Goal: Ask a question: Seek information or help from site administrators or community

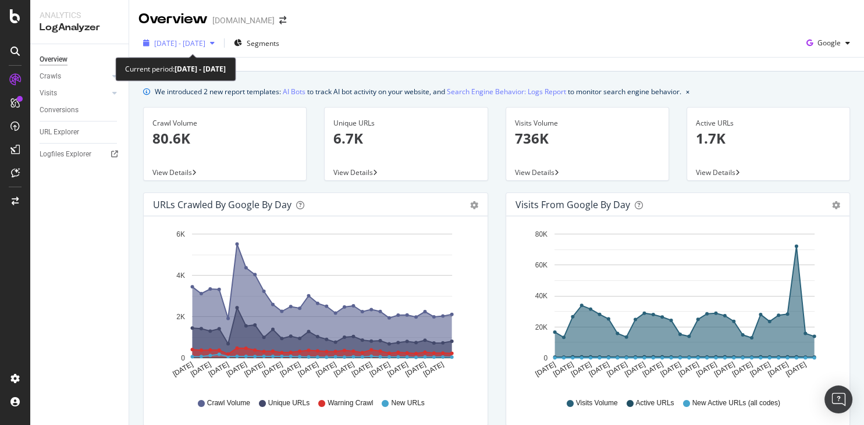
click at [215, 41] on icon "button" at bounding box center [212, 43] width 5 height 7
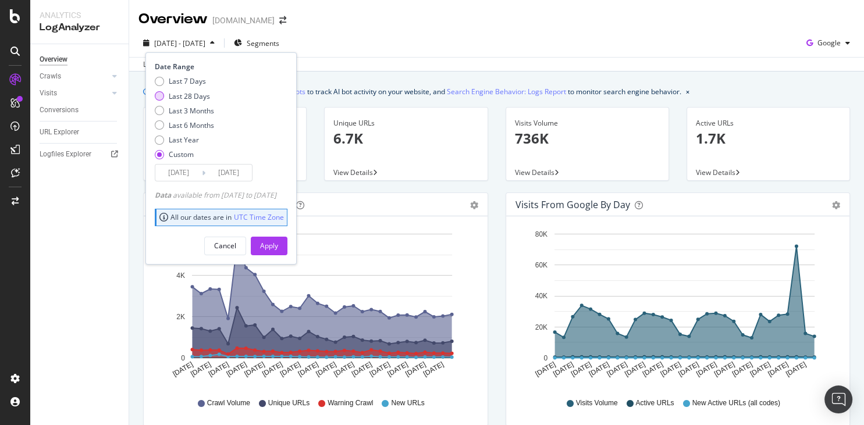
click at [191, 94] on div "Last 28 Days" at bounding box center [189, 96] width 41 height 10
type input "2025/08/25"
type input "2025/09/21"
click at [278, 243] on div "Apply" at bounding box center [269, 246] width 18 height 10
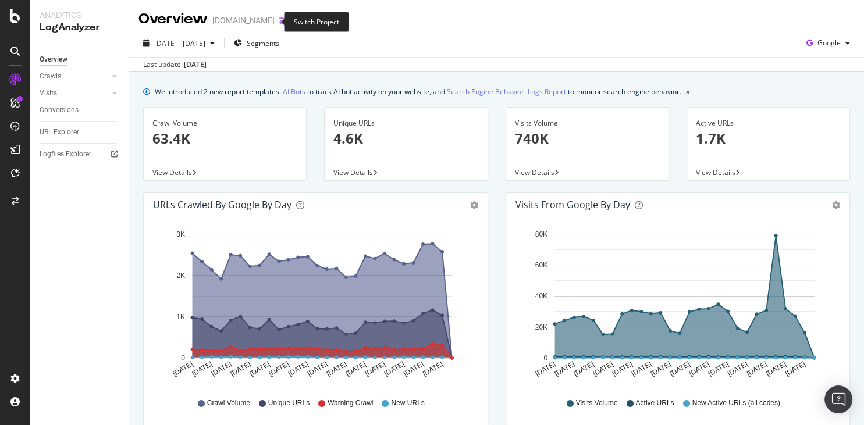
click at [279, 21] on icon "arrow-right-arrow-left" at bounding box center [282, 20] width 7 height 8
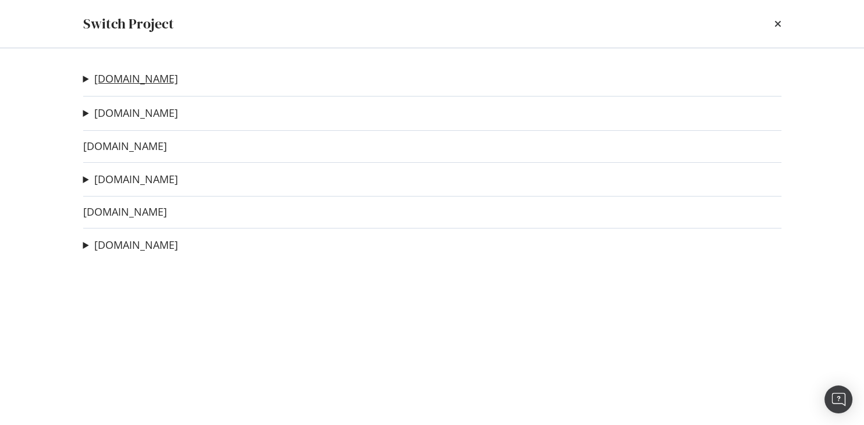
click at [113, 79] on link "lelynx.fr" at bounding box center [136, 79] width 84 height 12
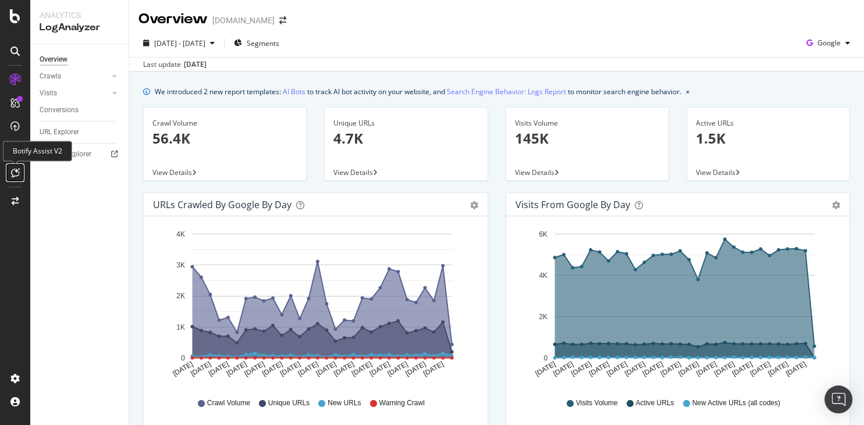
click at [15, 174] on icon at bounding box center [15, 172] width 9 height 9
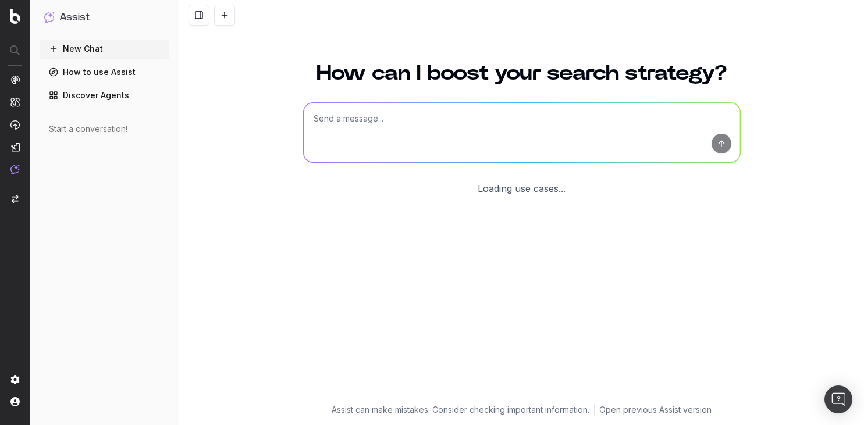
click at [332, 136] on textarea at bounding box center [522, 132] width 436 height 59
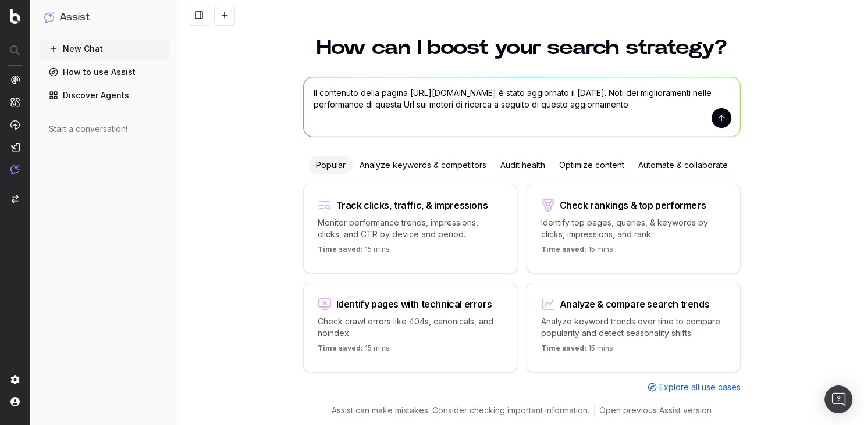
type textarea "Il contenuto della pagina https://www.lelynx.fr/assurance-auto/assureurs/assura…"
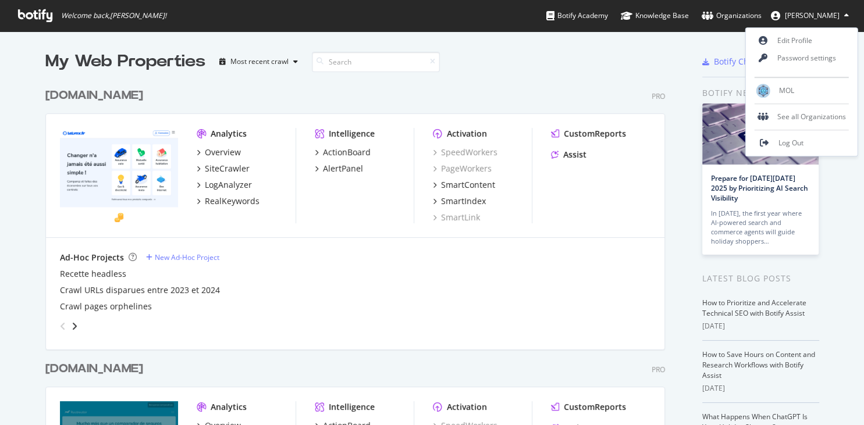
scroll to position [425, 863]
click at [795, 148] on link "Log Out" at bounding box center [802, 142] width 112 height 17
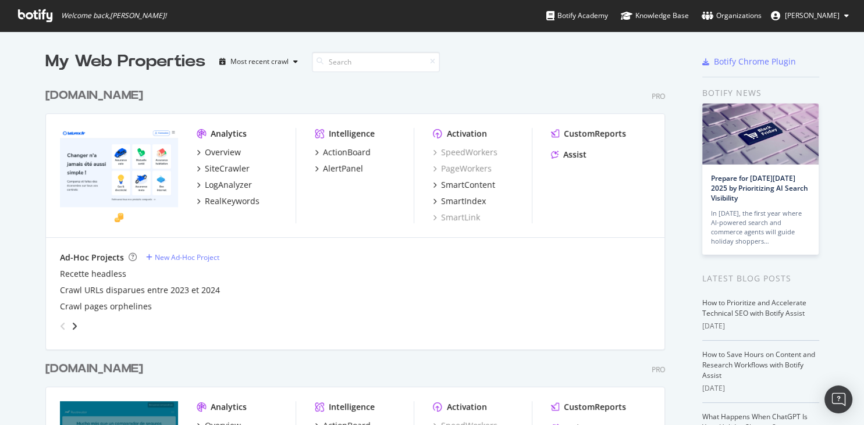
scroll to position [425, 863]
click at [218, 169] on div "SiteCrawler" at bounding box center [227, 169] width 45 height 12
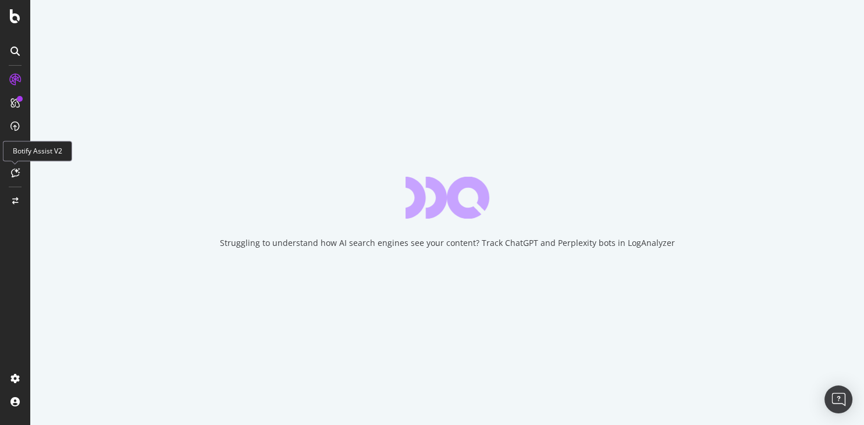
click at [16, 171] on icon at bounding box center [15, 172] width 9 height 9
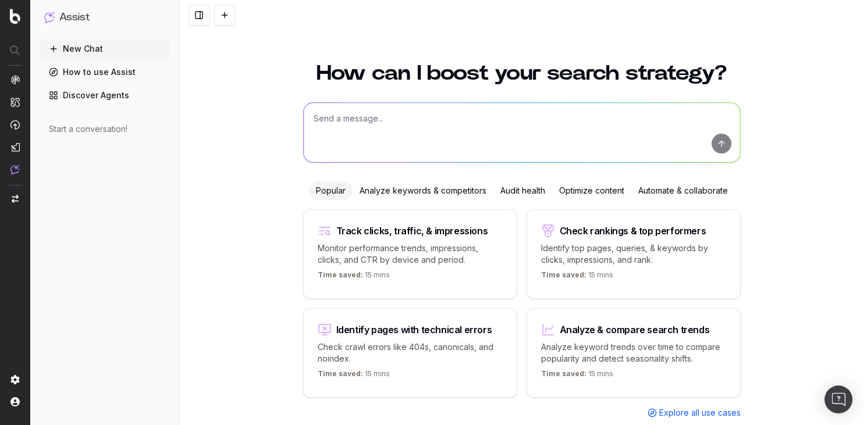
scroll to position [26, 0]
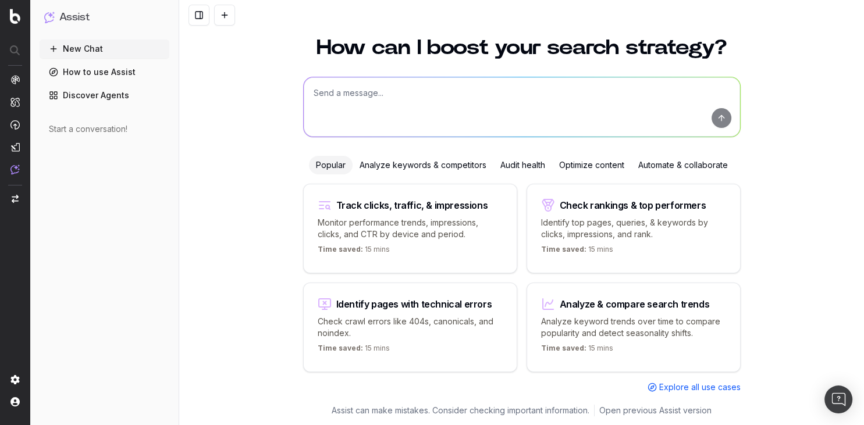
click at [325, 99] on textarea at bounding box center [522, 106] width 436 height 59
paste textarea "[URL][DOMAIN_NAME]"
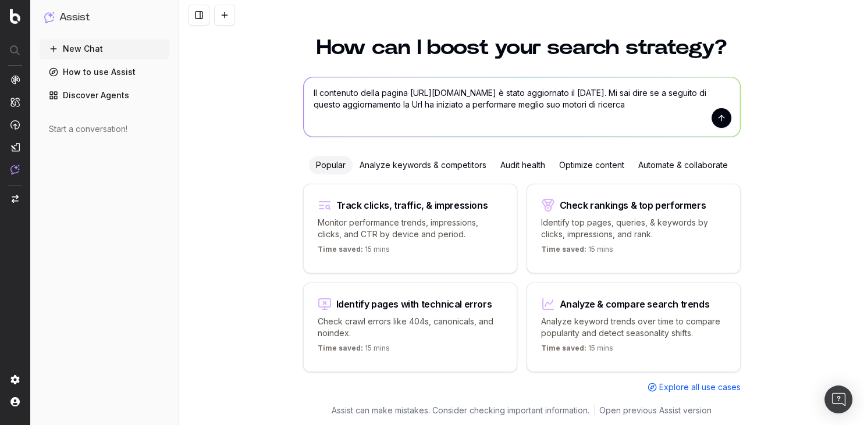
type textarea "Il contenuto della pagina [URL][DOMAIN_NAME] è stato aggiornato il [DATE]. Mi s…"
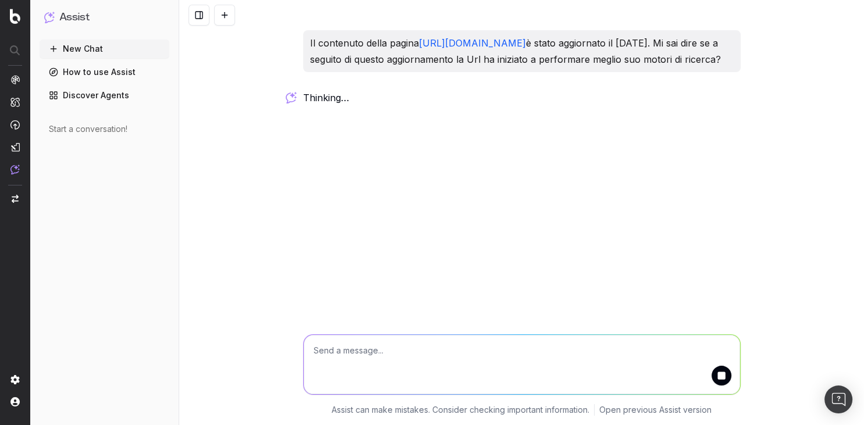
scroll to position [0, 0]
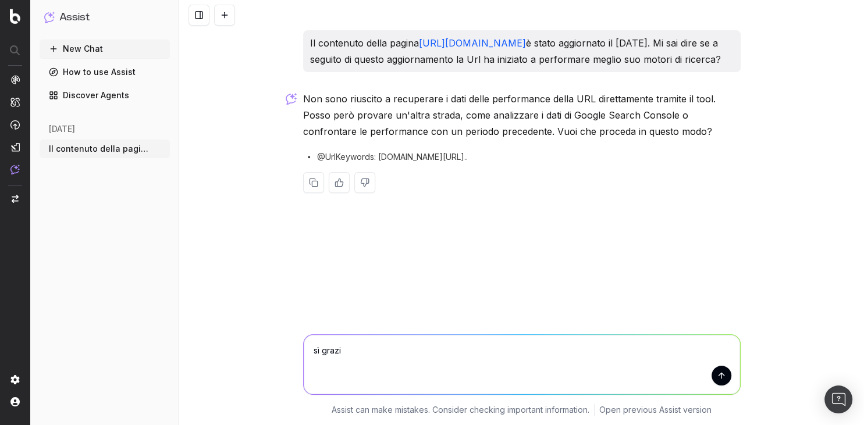
type textarea "sì grazie"
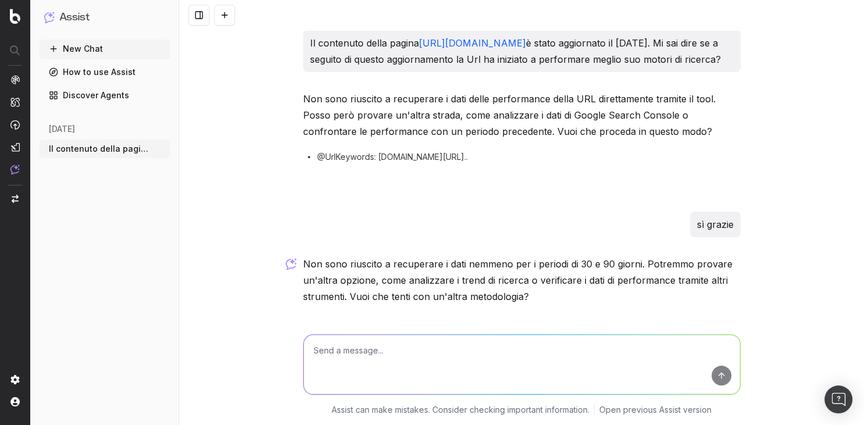
click at [390, 358] on textarea at bounding box center [522, 364] width 436 height 59
type textarea "puoi verificare che tipo di modifiche sono state effettuate sul contenuto?"
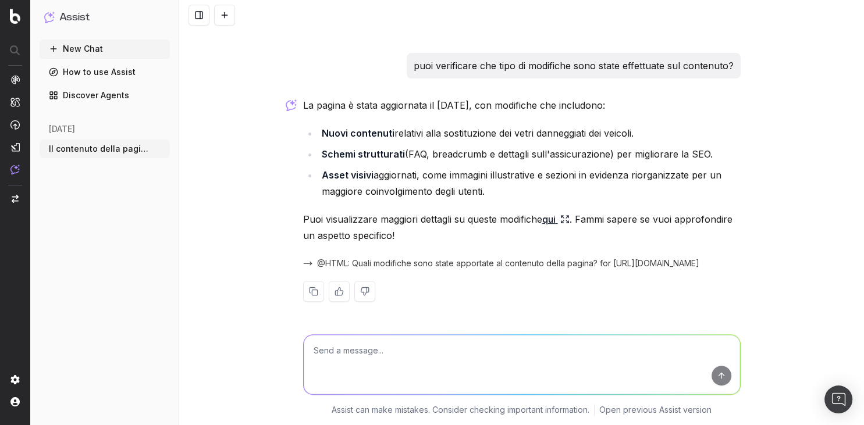
scroll to position [341, 0]
click at [569, 217] on icon at bounding box center [564, 219] width 9 height 9
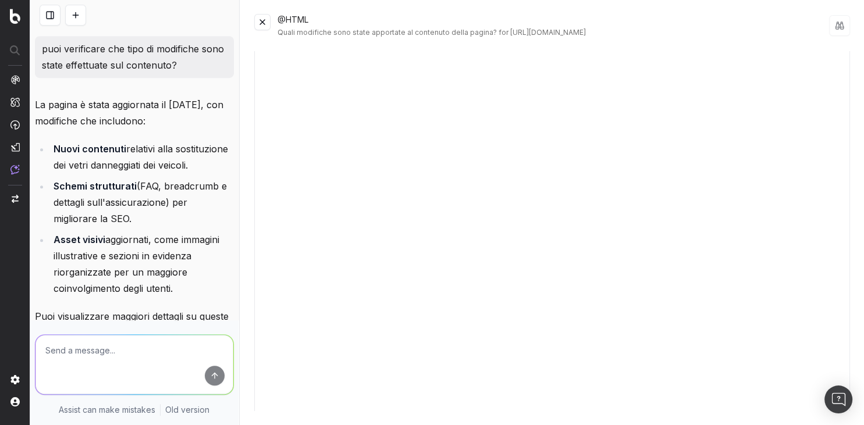
scroll to position [153, 0]
click at [262, 22] on button at bounding box center [262, 22] width 16 height 16
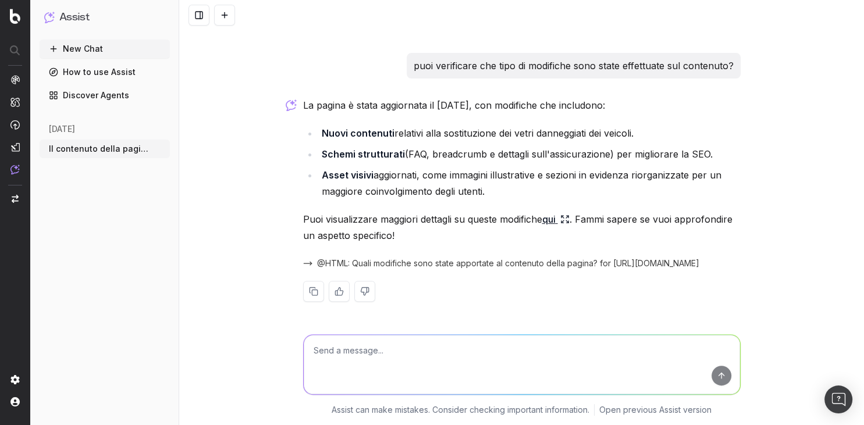
scroll to position [341, 0]
click at [455, 362] on textarea at bounding box center [522, 364] width 436 height 59
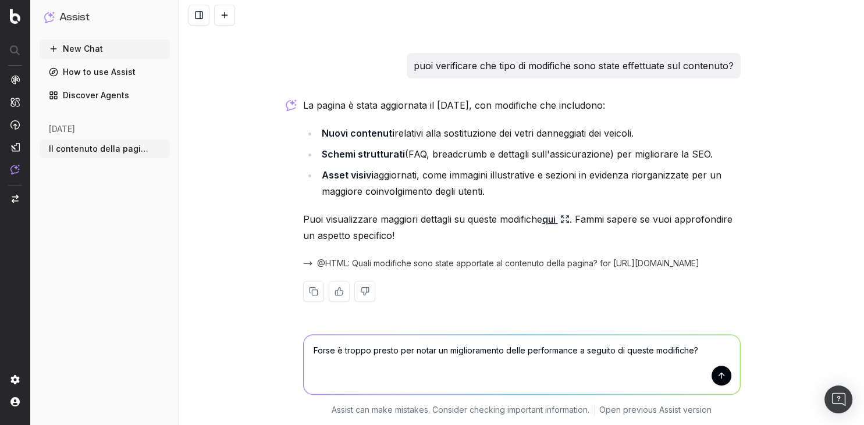
type textarea "Forse è troppo presto per notare un miglioramento delle performance a seguito d…"
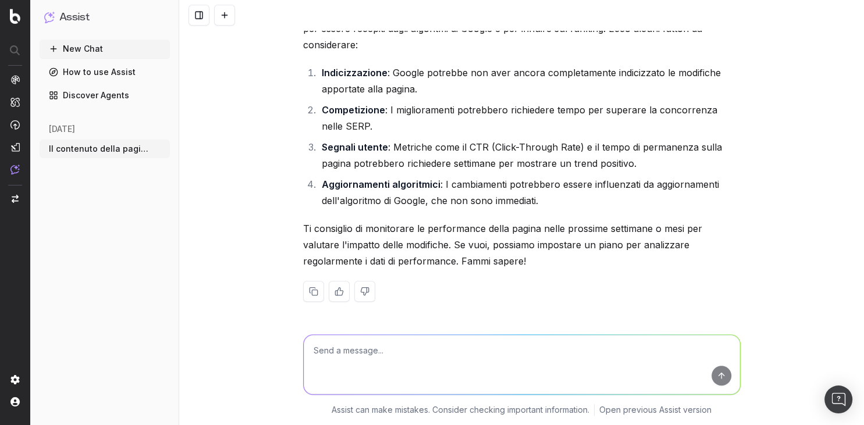
scroll to position [734, 0]
click at [572, 366] on textarea at bounding box center [522, 364] width 436 height 59
type textarea "sì, cosa mi suggerisci di fare?"
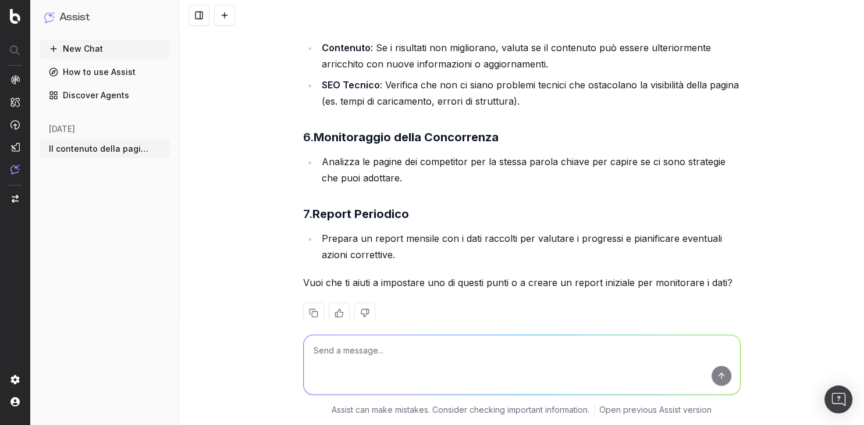
scroll to position [1509, 0]
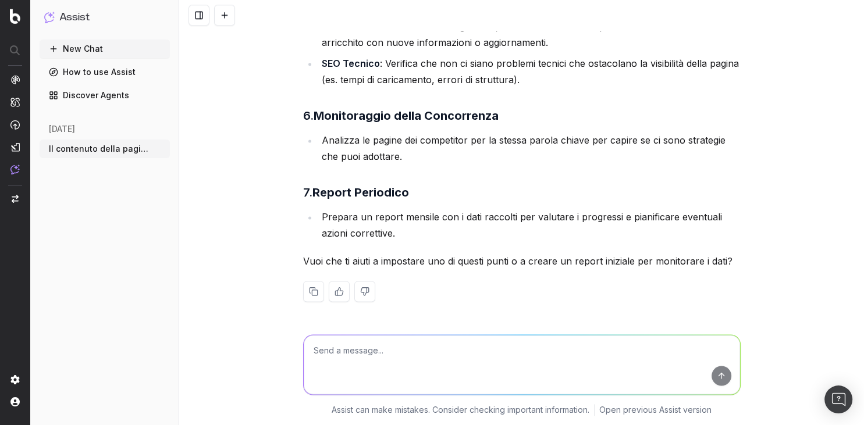
click at [337, 363] on textarea at bounding box center [522, 364] width 436 height 59
type textarea "sì, un report iniziale grazie"
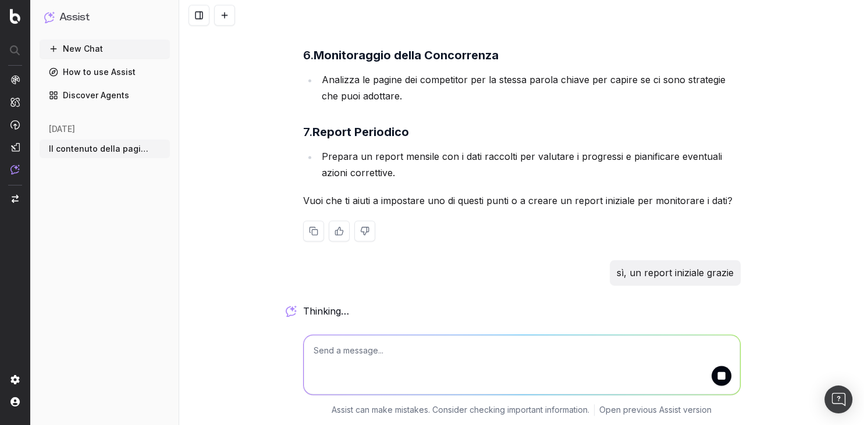
scroll to position [1569, 0]
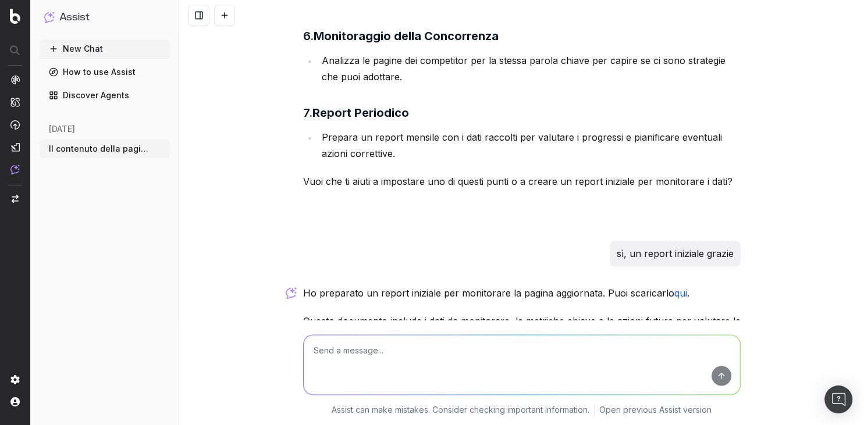
click at [679, 299] on link "qui" at bounding box center [680, 293] width 13 height 12
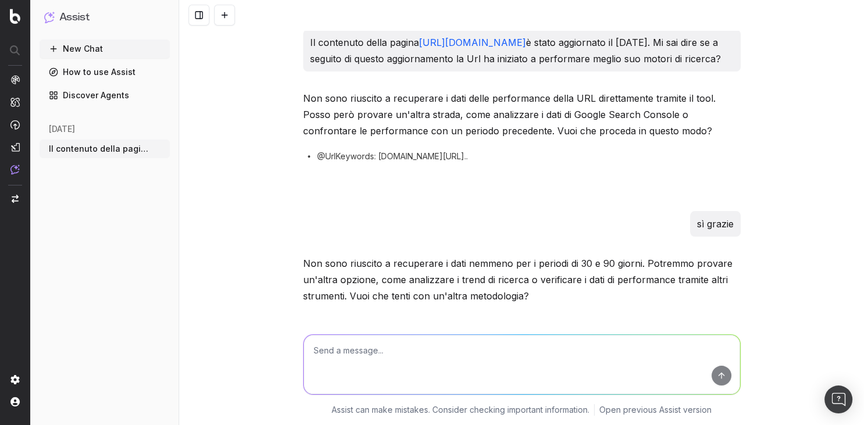
scroll to position [0, 0]
click at [69, 15] on h1 "Assist" at bounding box center [74, 17] width 30 height 16
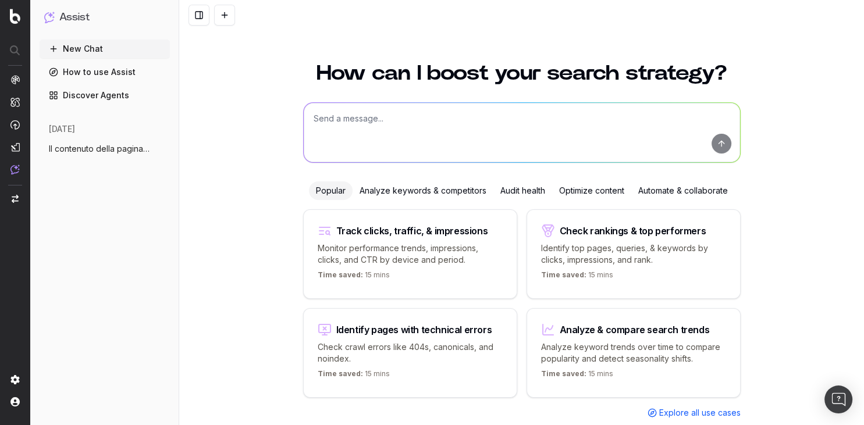
click at [441, 234] on div "Track clicks, traffic, & impressions" at bounding box center [410, 231] width 185 height 14
